Goal: Task Accomplishment & Management: Use online tool/utility

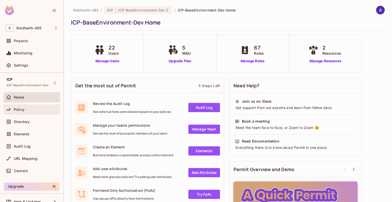
click at [20, 109] on span "Policy" at bounding box center [19, 109] width 11 height 4
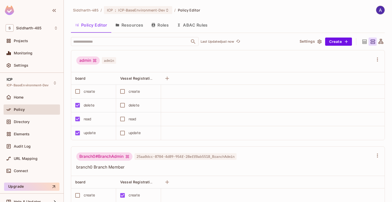
click at [361, 40] on icon at bounding box center [364, 42] width 6 height 6
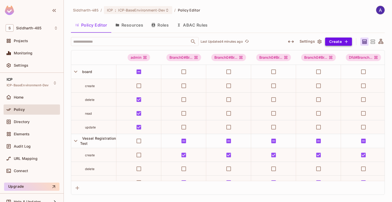
click at [335, 40] on button "Create" at bounding box center [338, 42] width 27 height 8
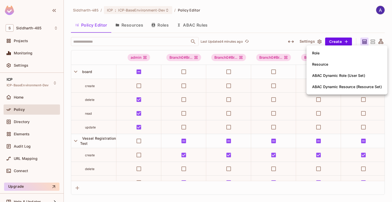
click at [311, 14] on div at bounding box center [196, 101] width 392 height 202
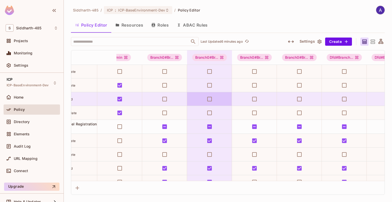
scroll to position [14, 0]
